Goal: Transaction & Acquisition: Book appointment/travel/reservation

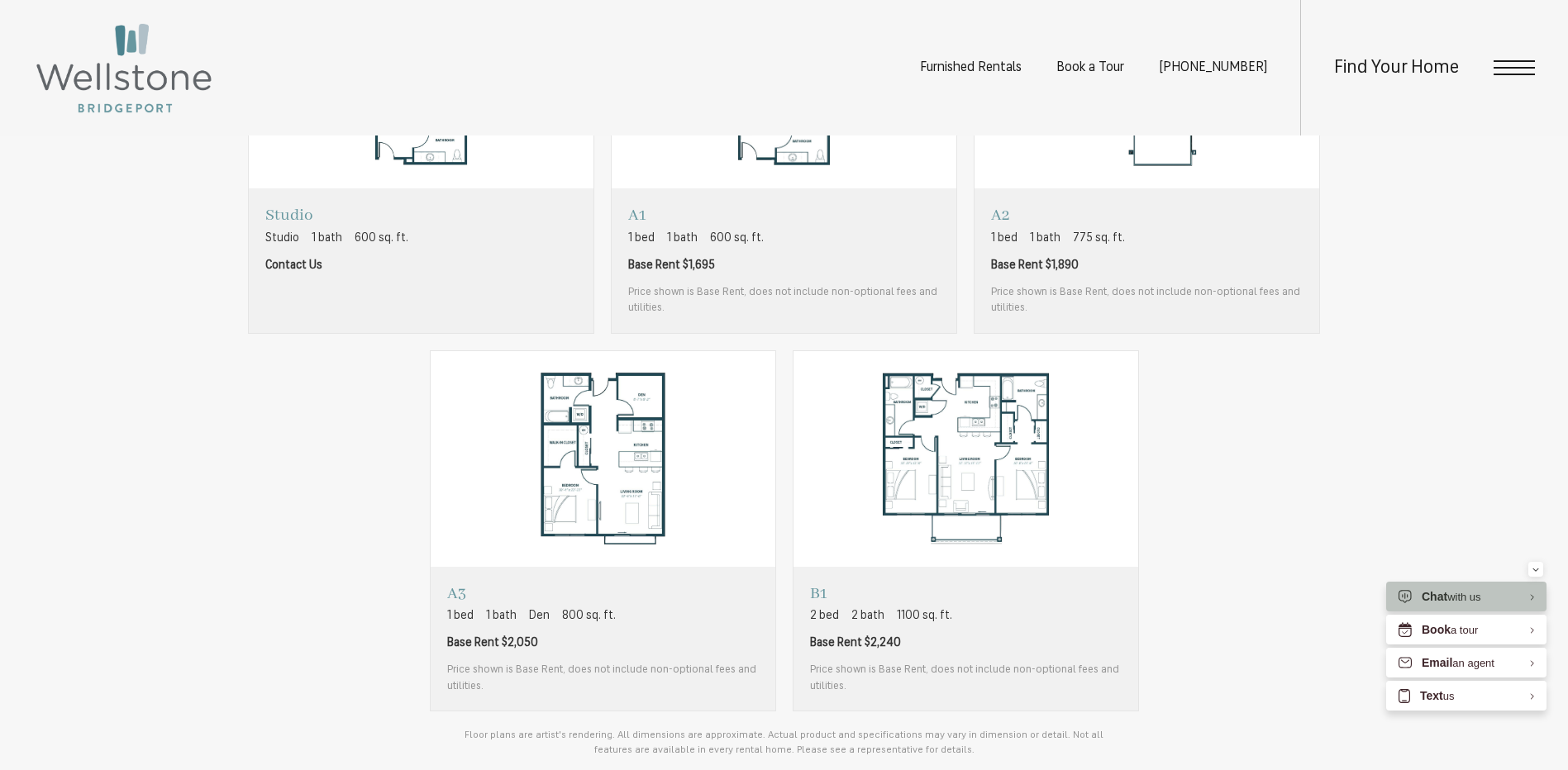
scroll to position [1487, 0]
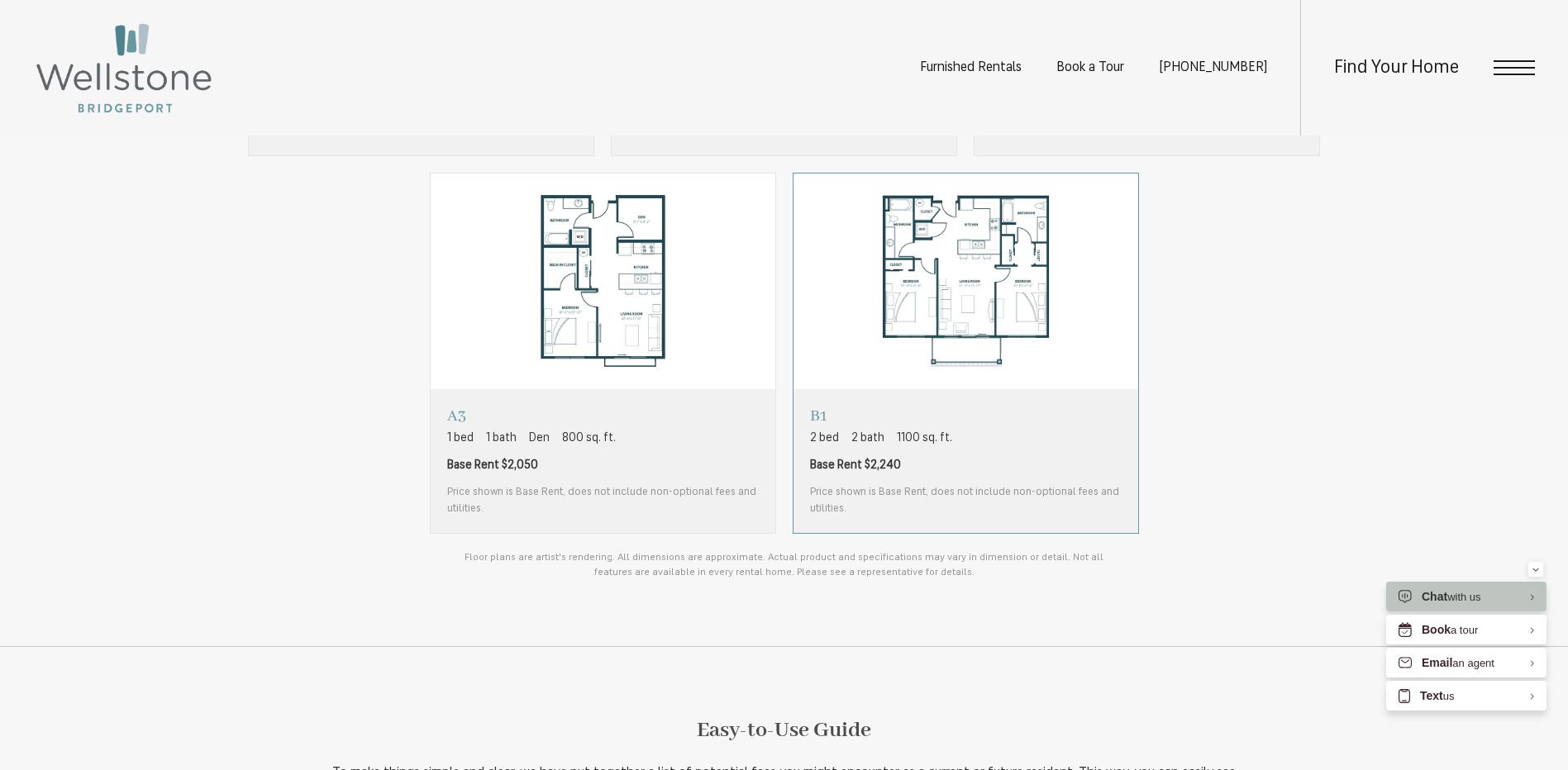
click at [1018, 472] on span "Base Rent $2,240" at bounding box center [965, 466] width 311 height 17
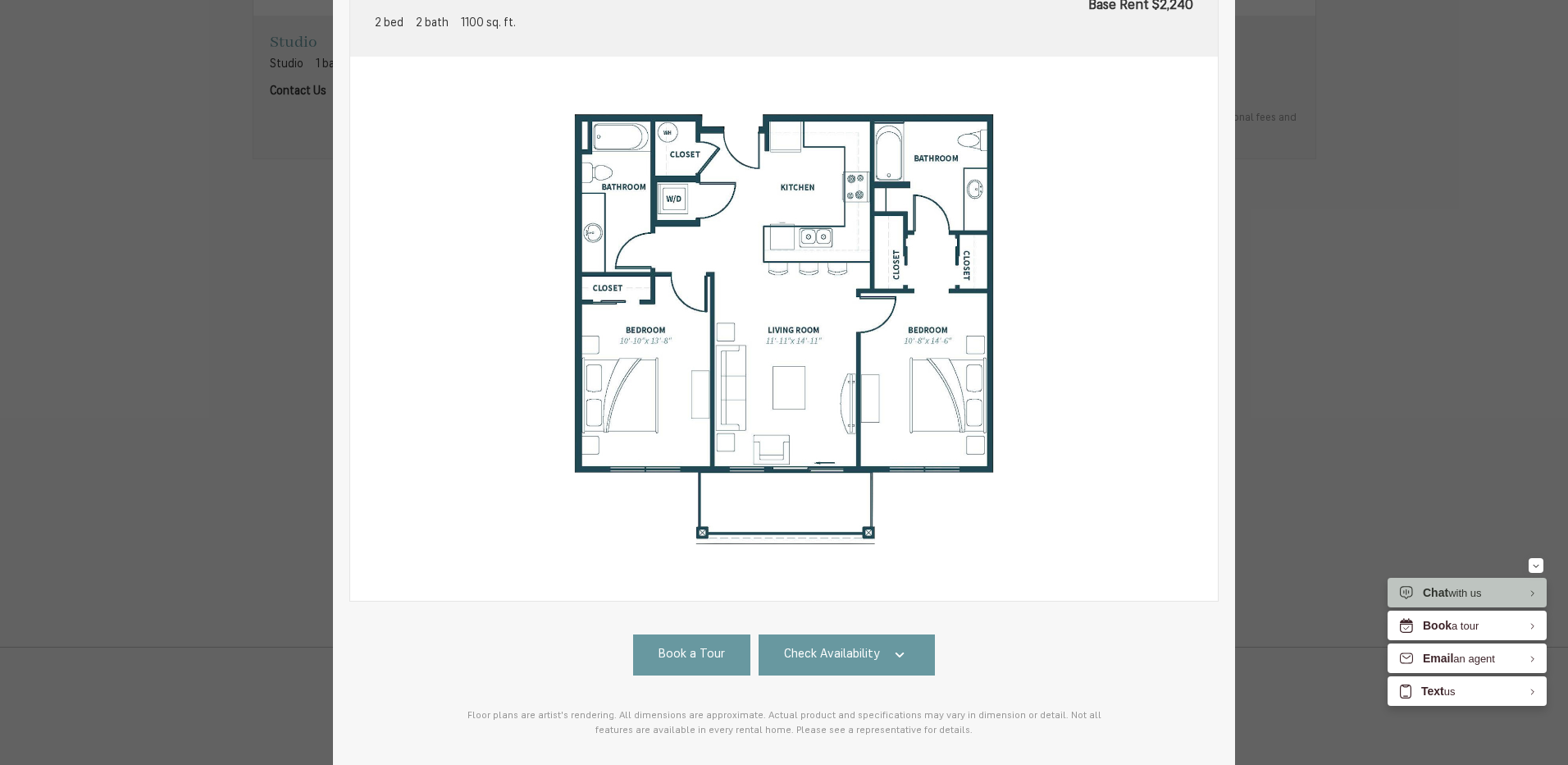
scroll to position [0, 0]
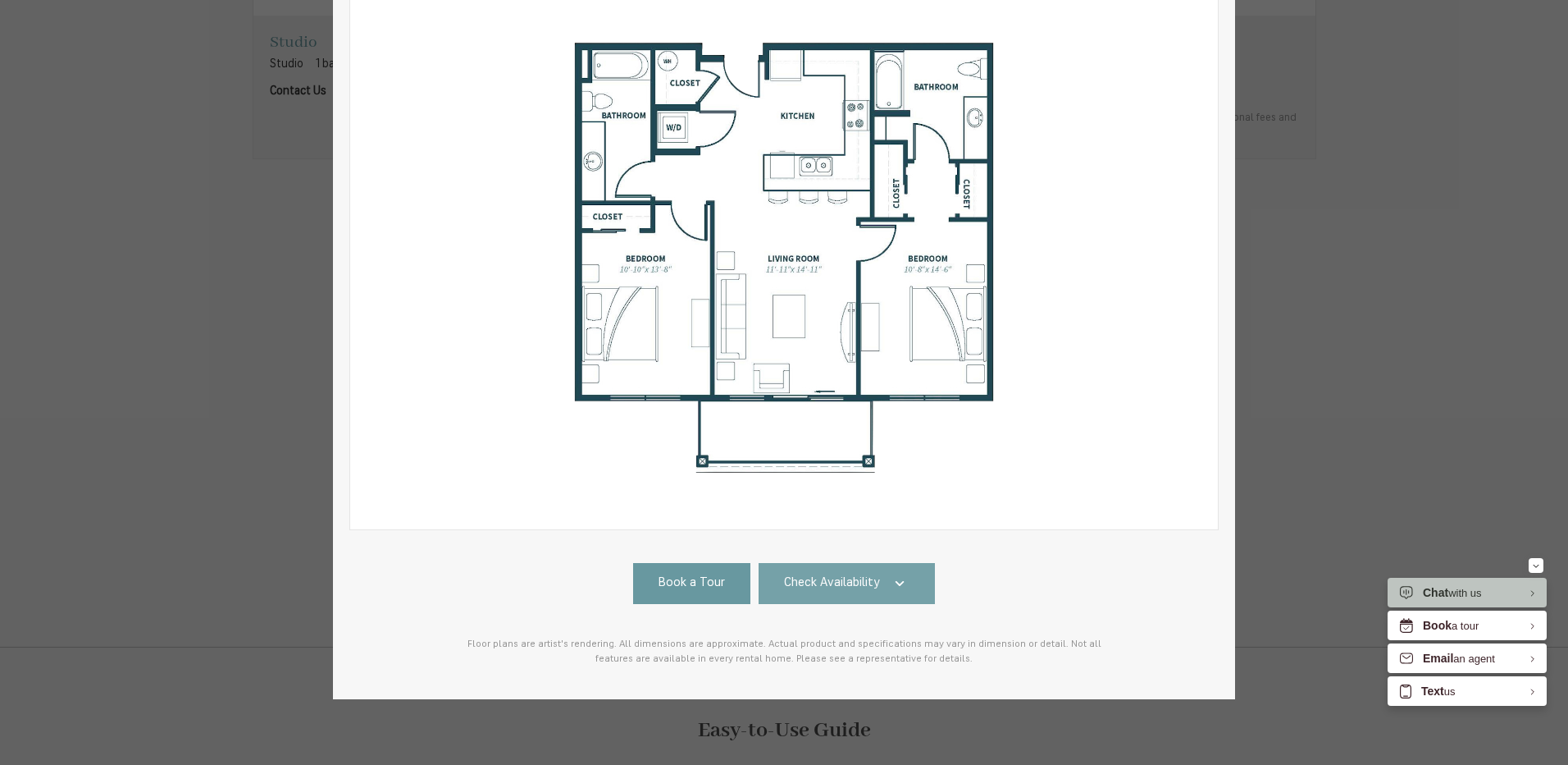
click at [864, 589] on link "Check Availability" at bounding box center [847, 584] width 177 height 41
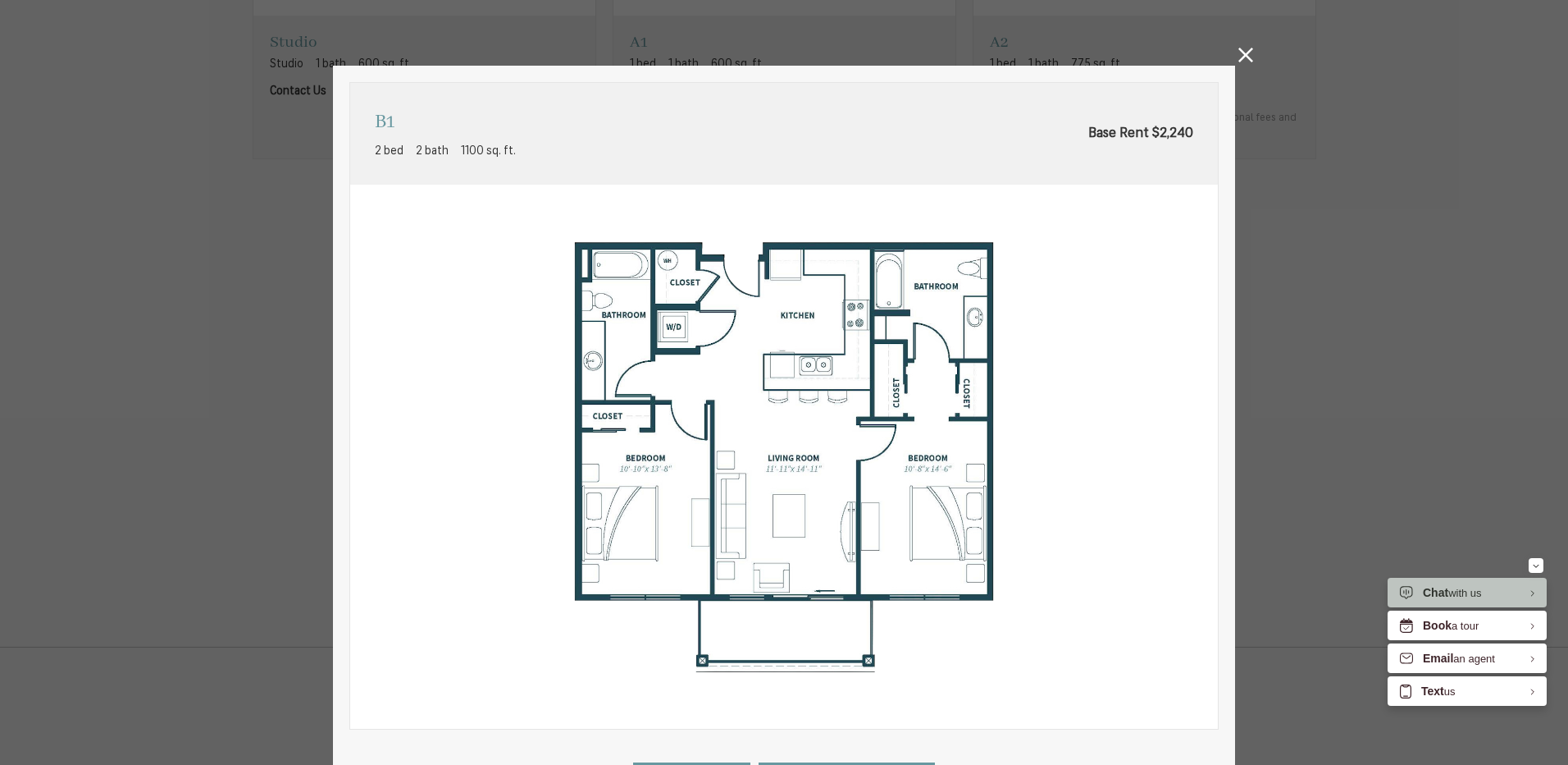
click at [1246, 52] on icon at bounding box center [1245, 54] width 14 height 14
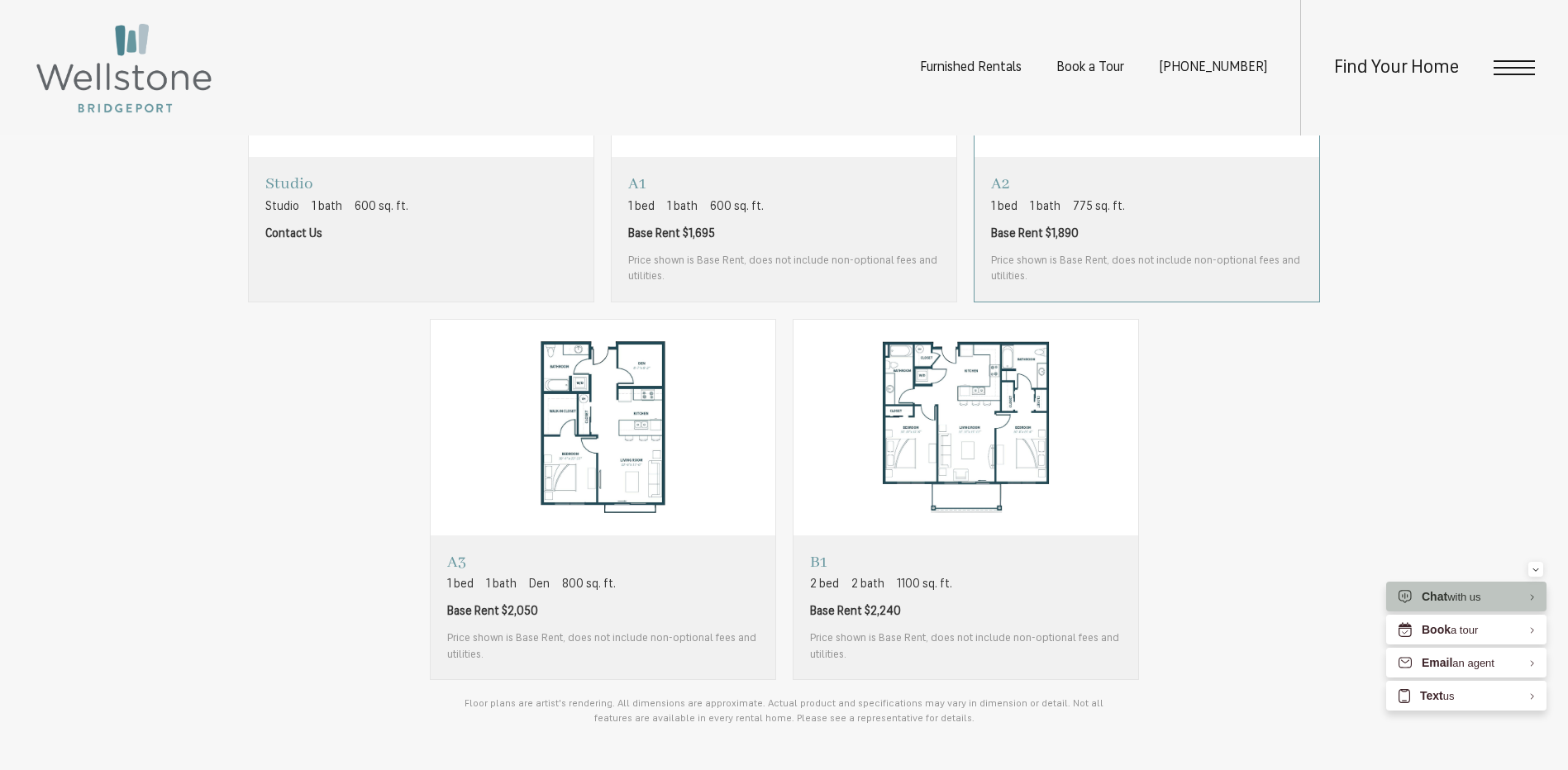
scroll to position [1074, 0]
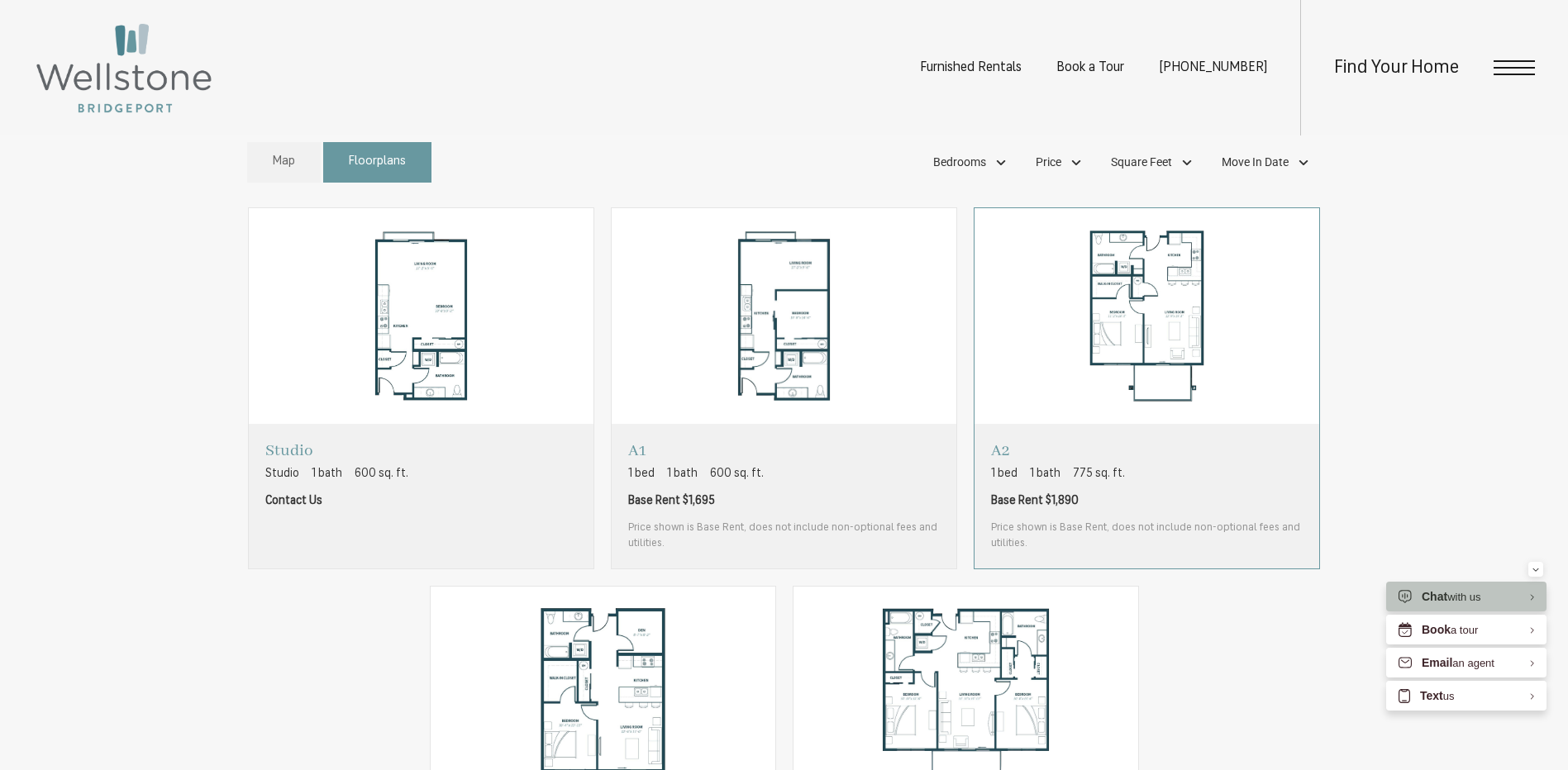
click at [1188, 495] on span "Base Rent $1,890" at bounding box center [1147, 501] width 311 height 17
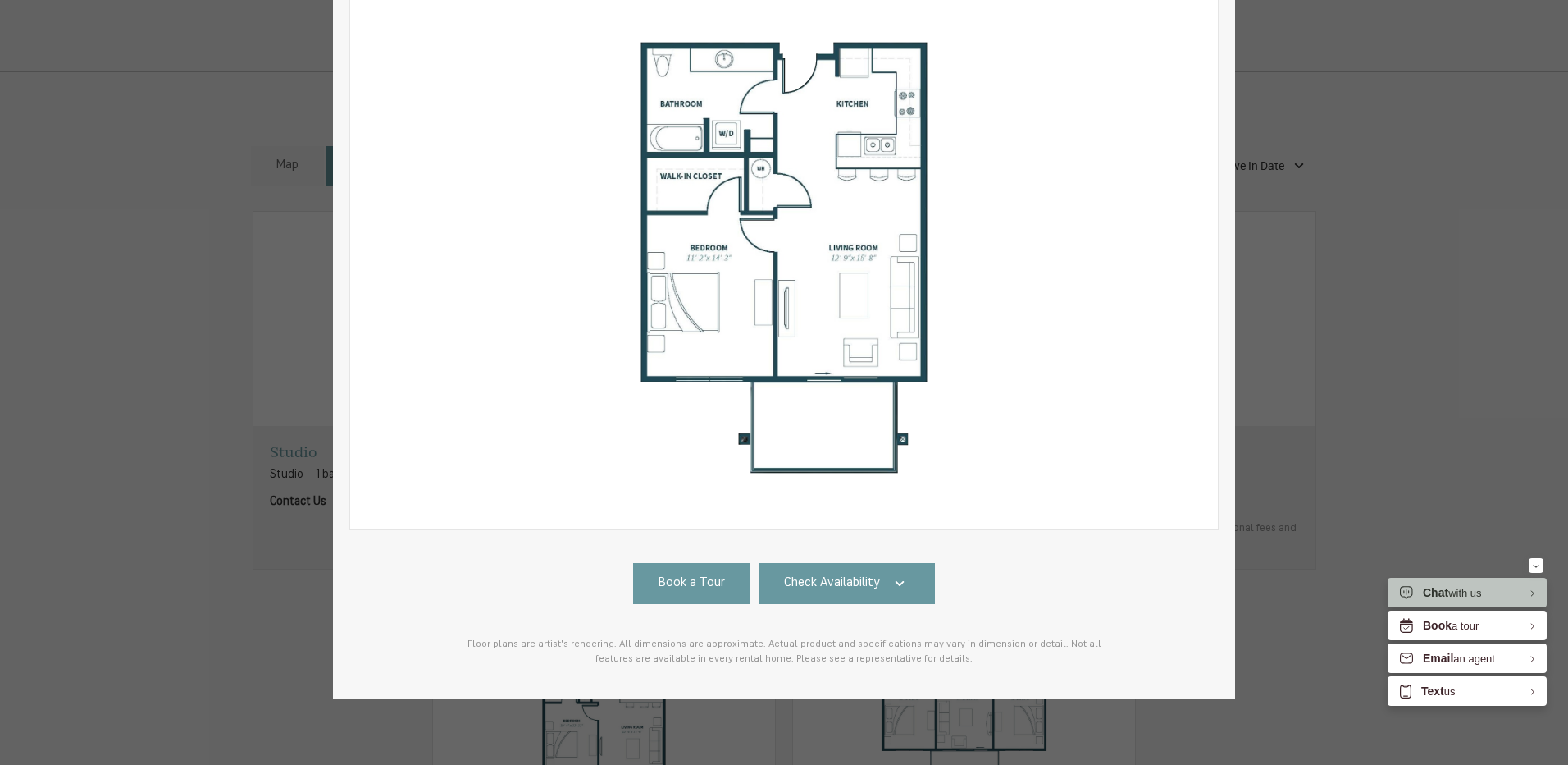
scroll to position [212, 0]
click at [875, 571] on link "Check Availability" at bounding box center [847, 584] width 177 height 41
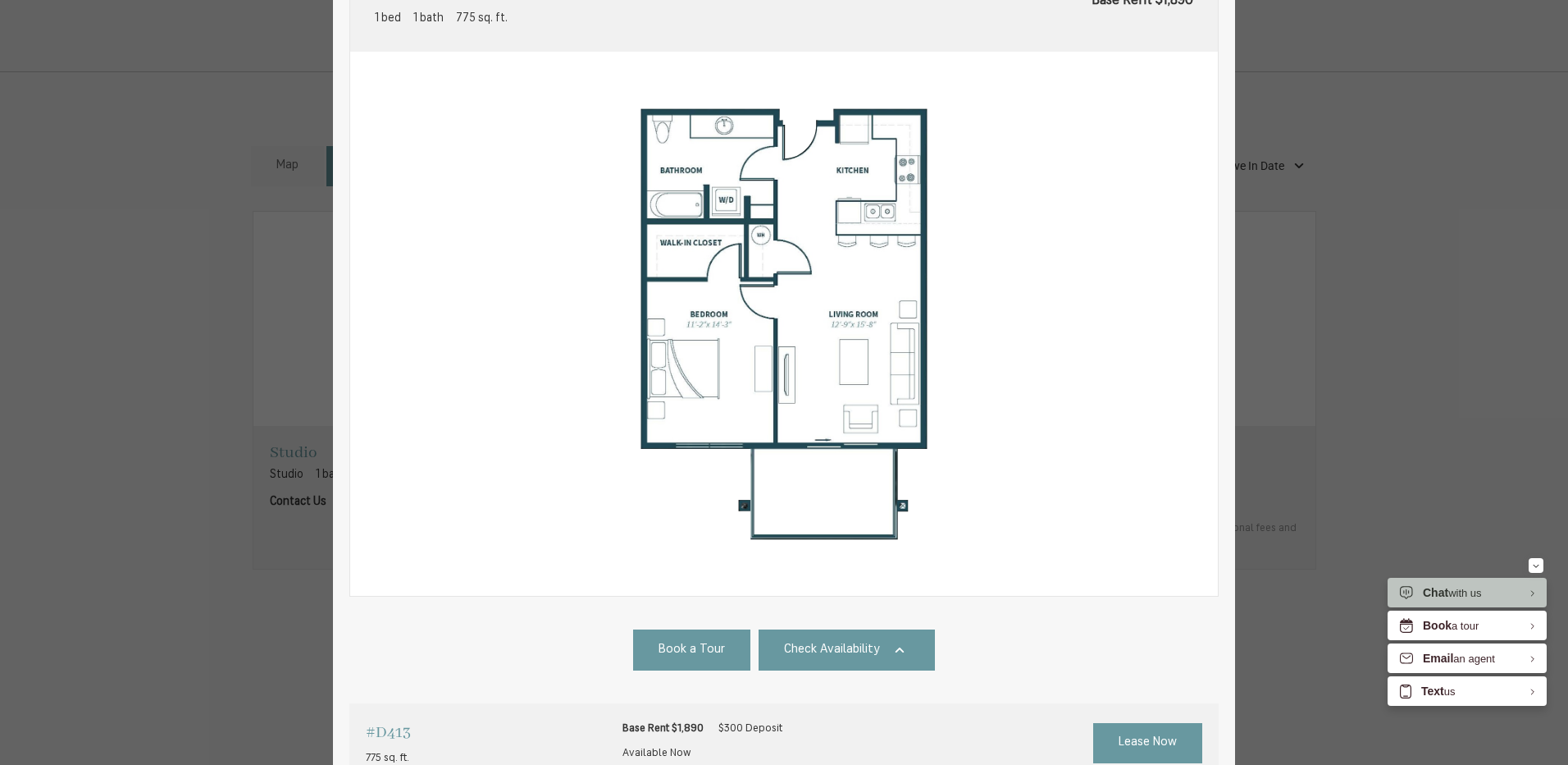
scroll to position [0, 0]
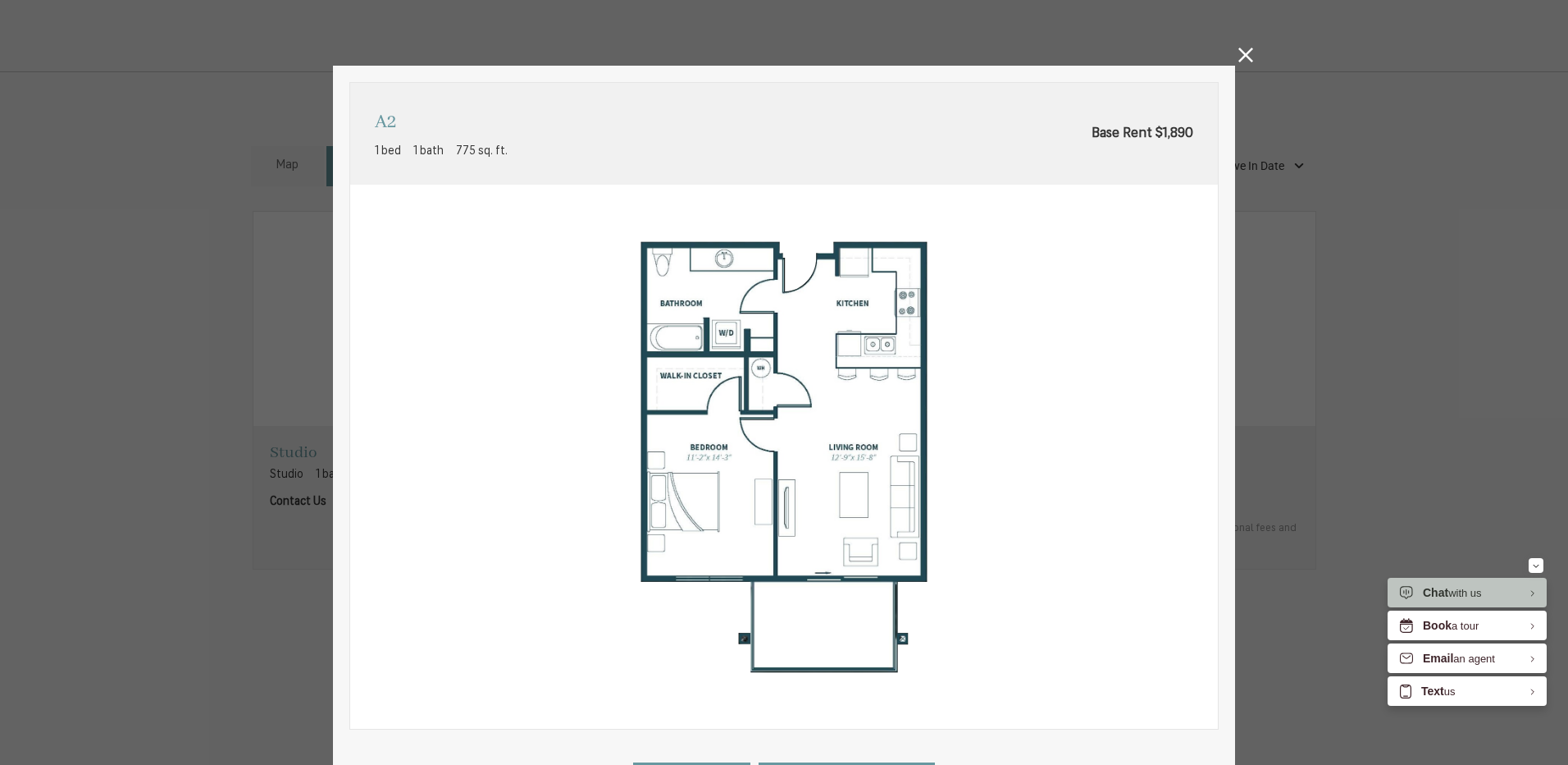
click at [1242, 59] on icon at bounding box center [1245, 54] width 14 height 14
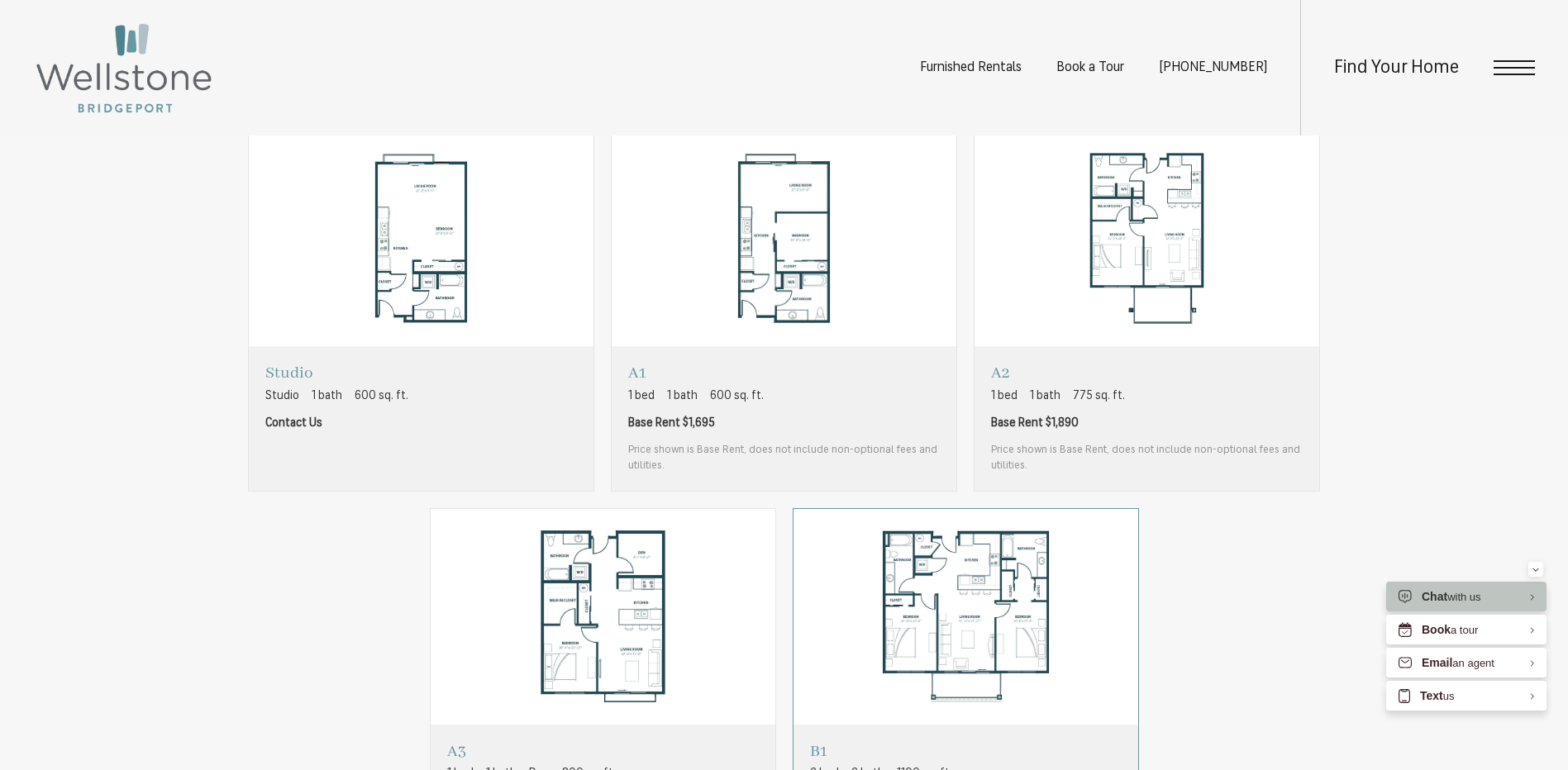
scroll to position [1239, 0]
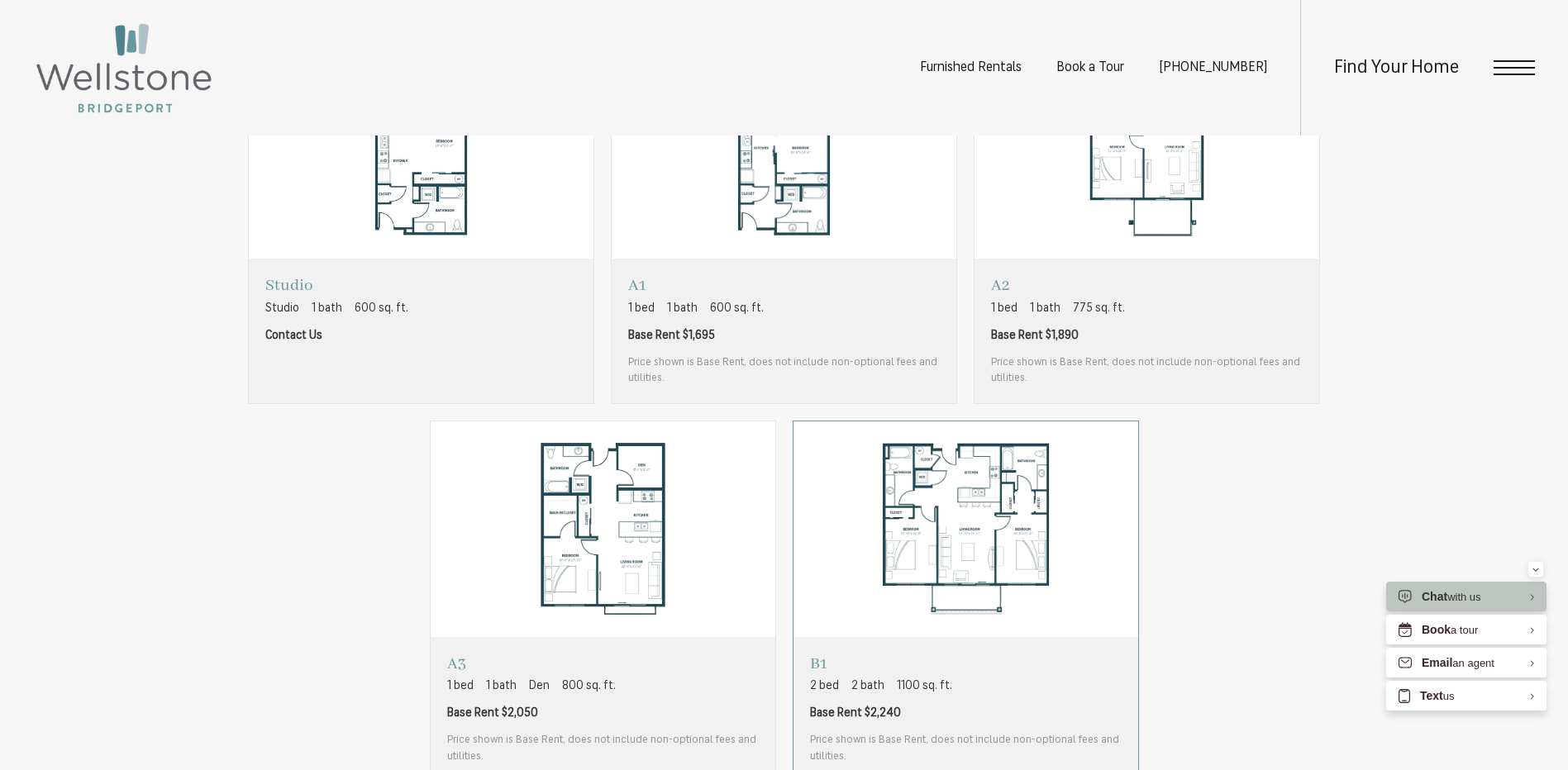
click at [1010, 715] on span "Base Rent $2,240" at bounding box center [965, 713] width 311 height 17
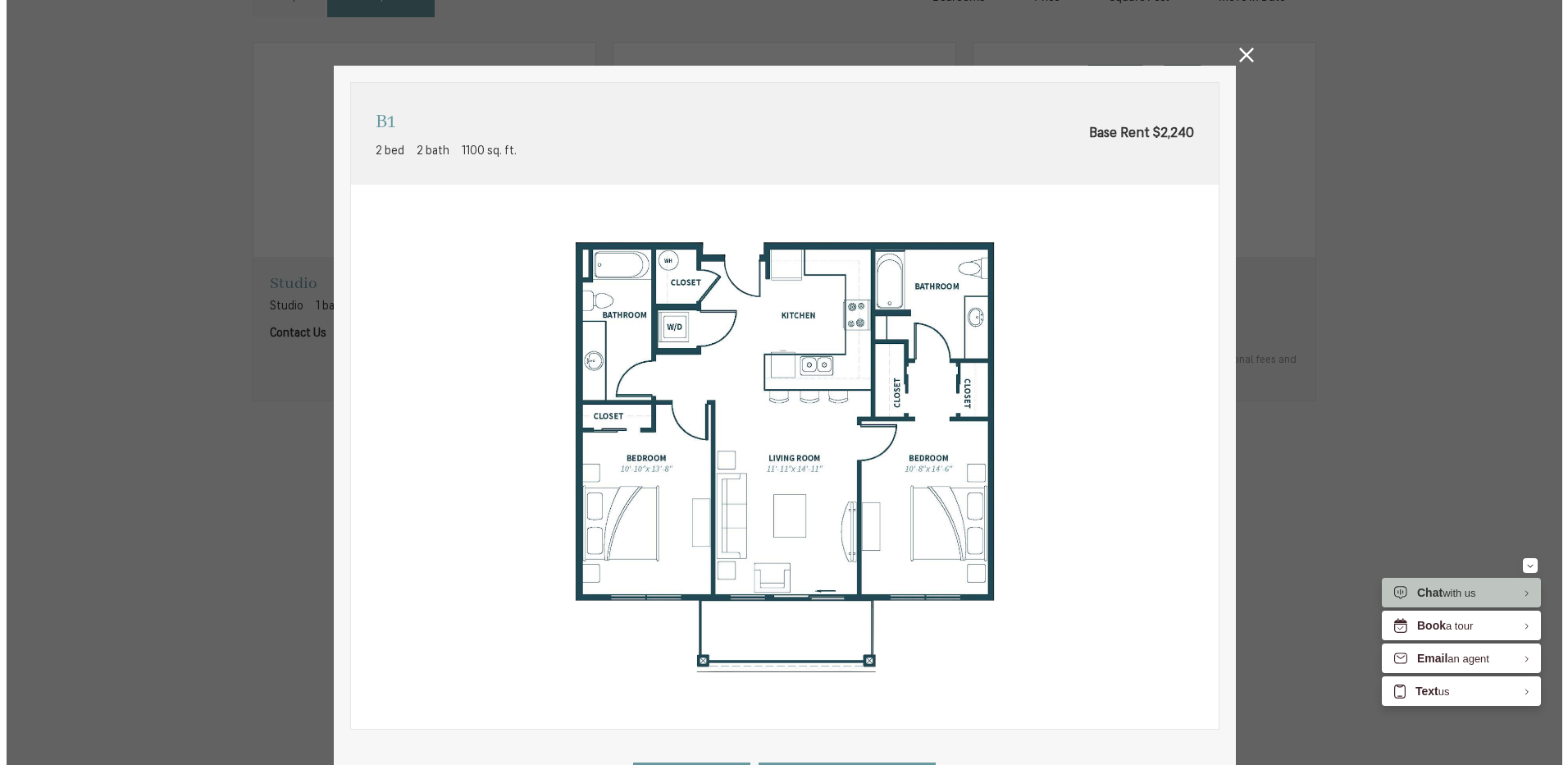
scroll to position [0, 0]
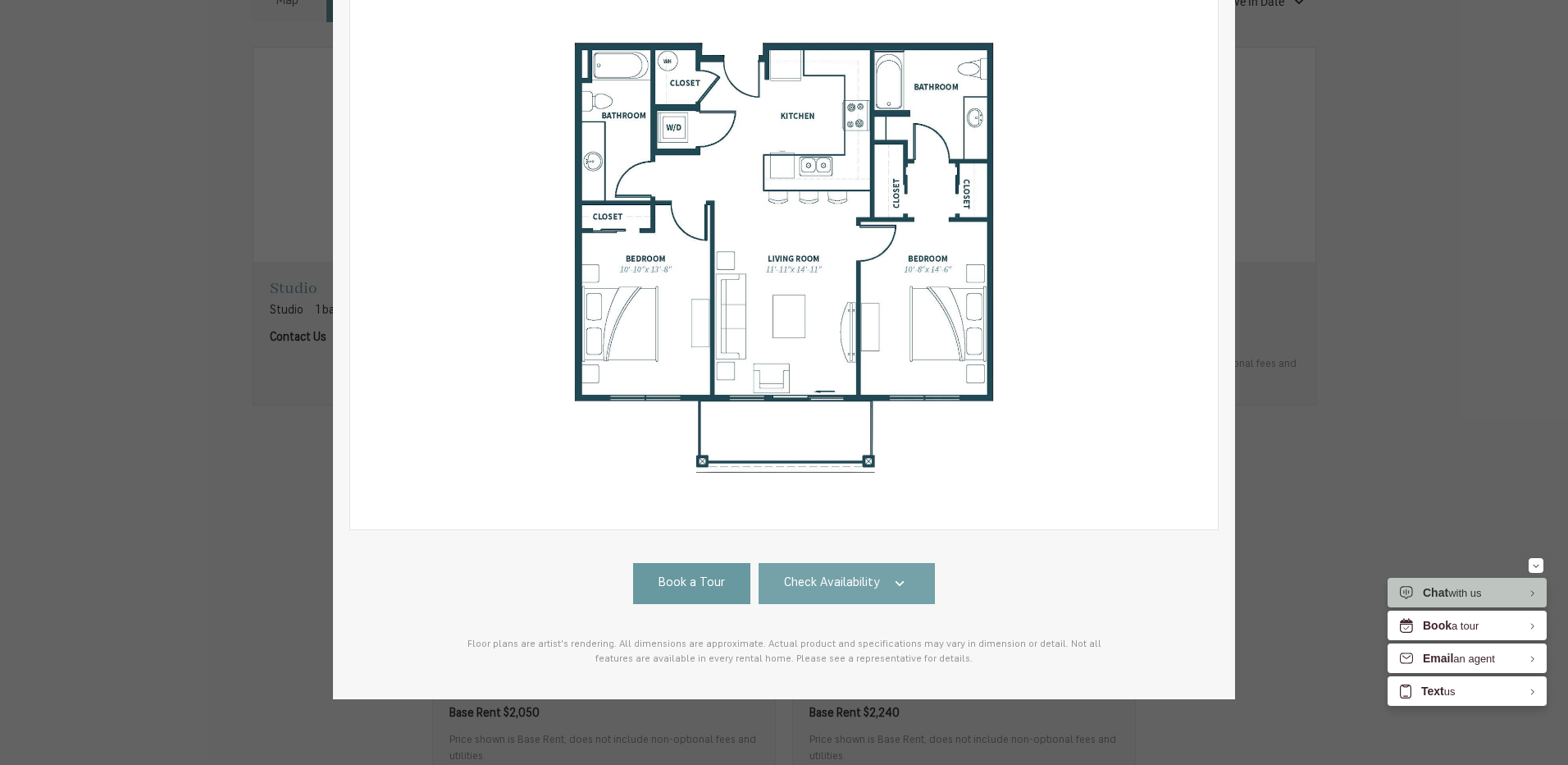
click at [864, 577] on span "Check Availability" at bounding box center [831, 584] width 96 height 19
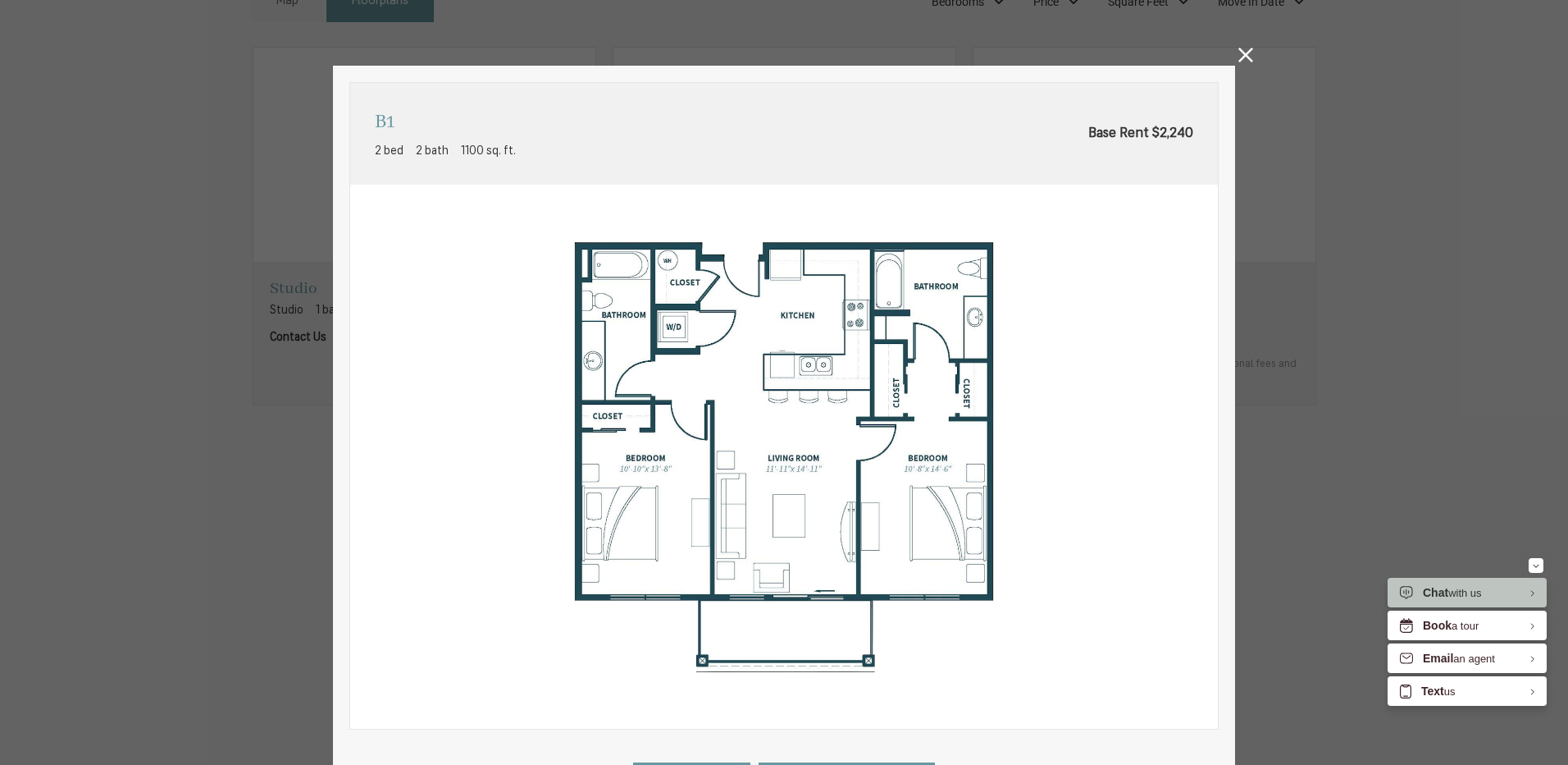
click at [1239, 58] on icon at bounding box center [1245, 54] width 14 height 14
